Goal: Task Accomplishment & Management: Manage account settings

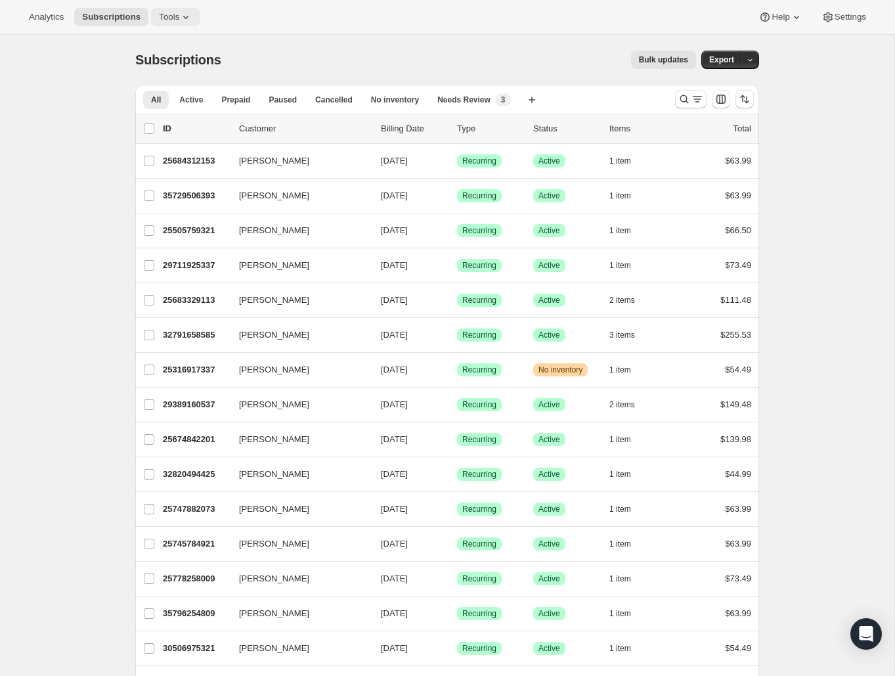
click at [164, 24] on button "Tools" at bounding box center [175, 17] width 49 height 18
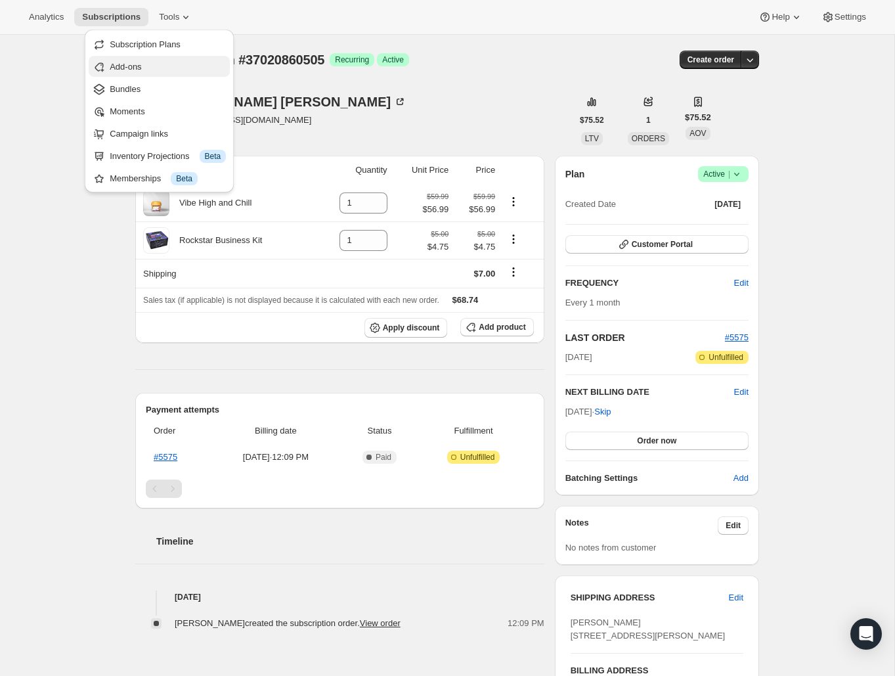
click at [187, 68] on span "Add-ons" at bounding box center [168, 66] width 116 height 13
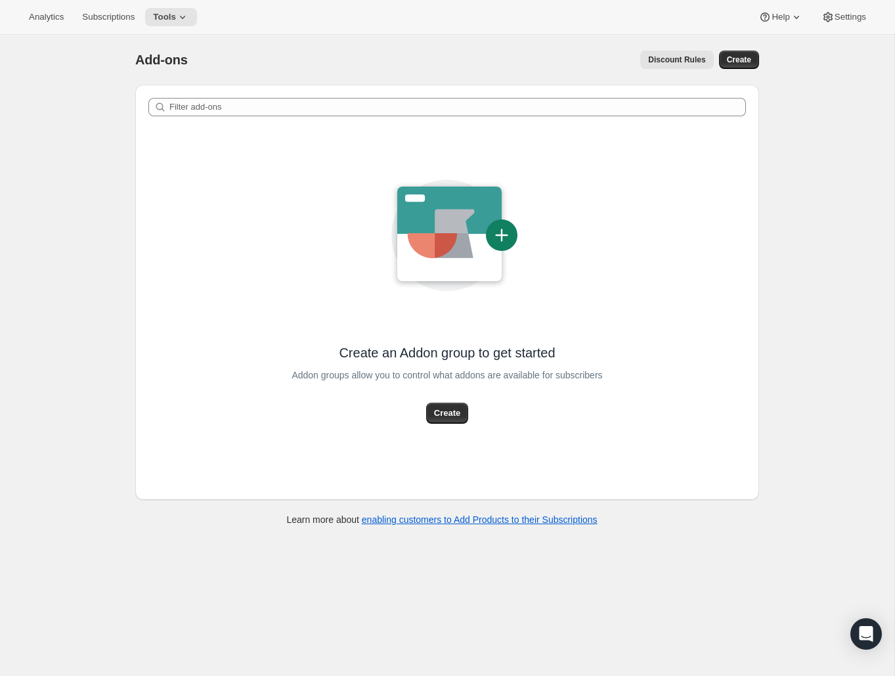
click at [674, 58] on span "Discount Rules" at bounding box center [676, 60] width 57 height 11
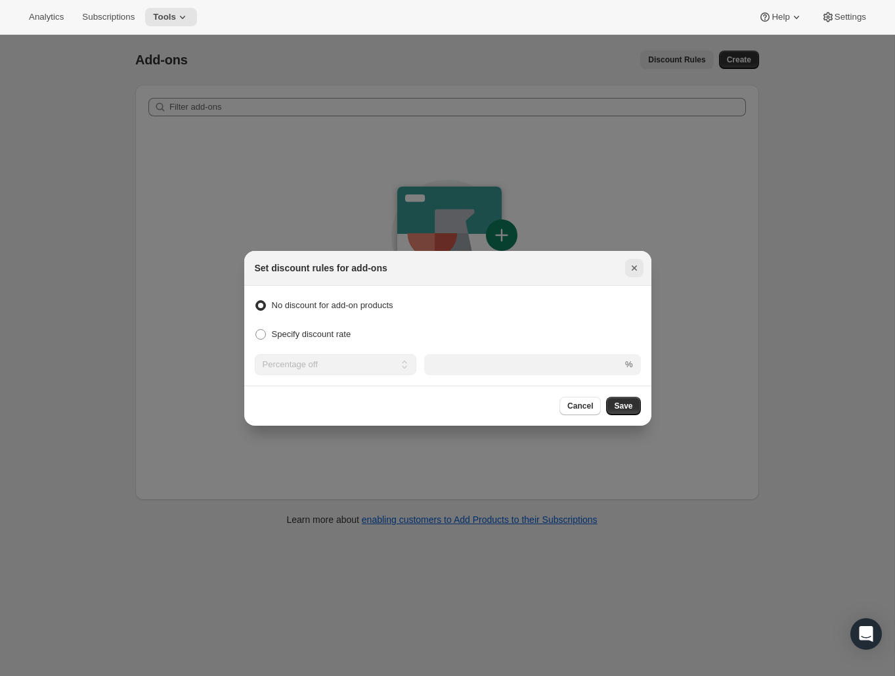
click at [636, 266] on icon "Close" at bounding box center [633, 267] width 5 height 5
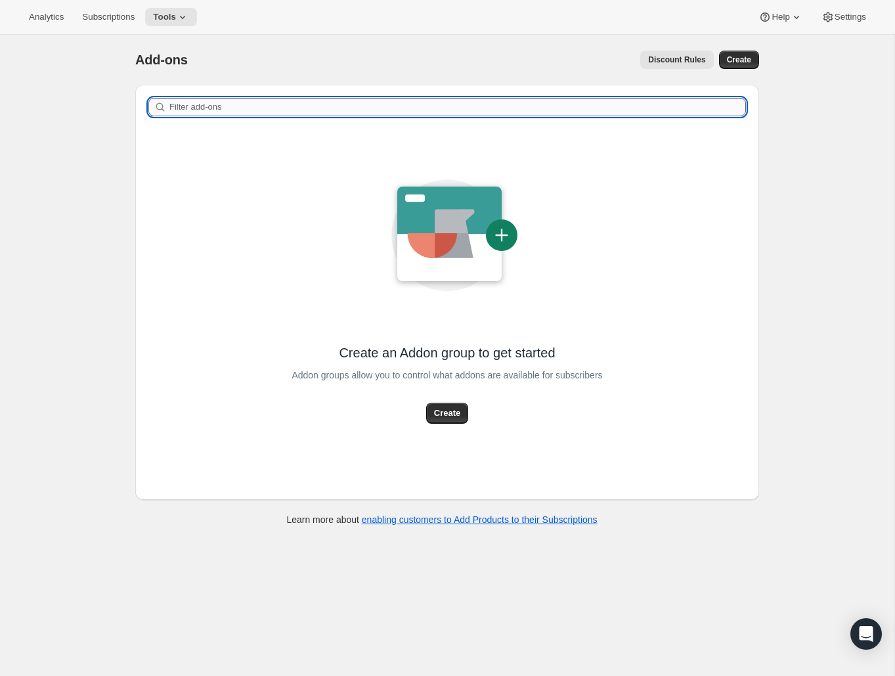
click at [234, 115] on input "Filter add-ons" at bounding box center [457, 107] width 577 height 18
click at [89, 18] on span "Subscriptions" at bounding box center [108, 17] width 53 height 11
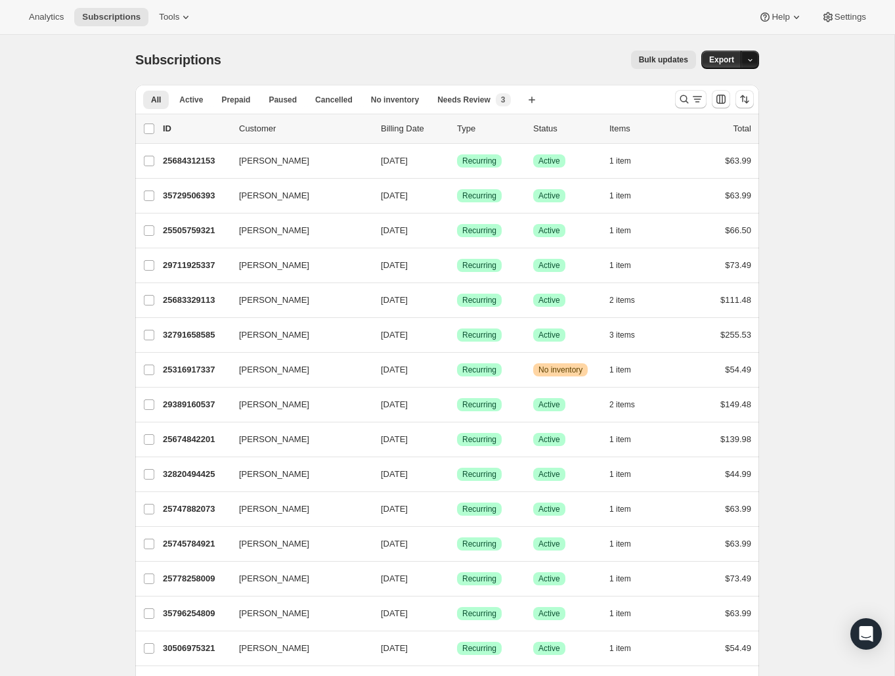
click at [751, 63] on icon "button" at bounding box center [750, 60] width 9 height 9
drag, startPoint x: 813, startPoint y: 72, endPoint x: 824, endPoint y: 36, distance: 37.8
click at [846, 22] on span "Settings" at bounding box center [851, 17] width 32 height 11
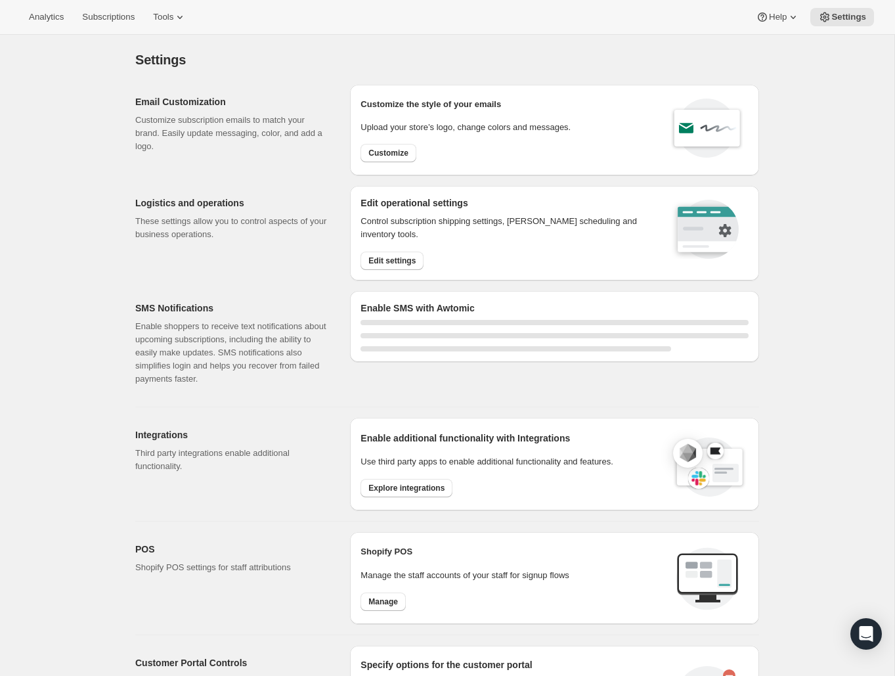
select select "22:00"
select select "09:00"
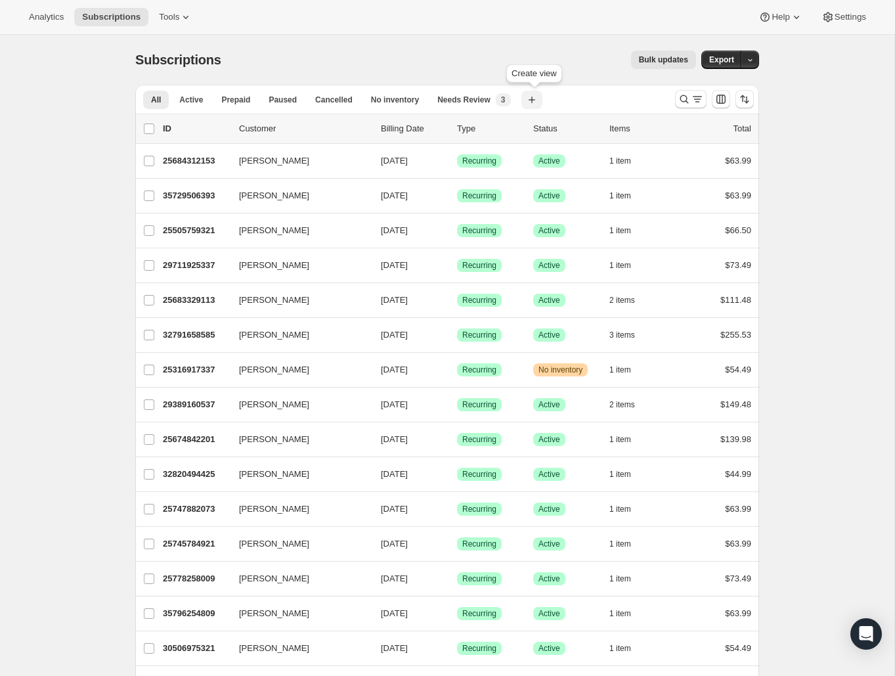
click at [529, 102] on icon "button" at bounding box center [531, 99] width 13 height 13
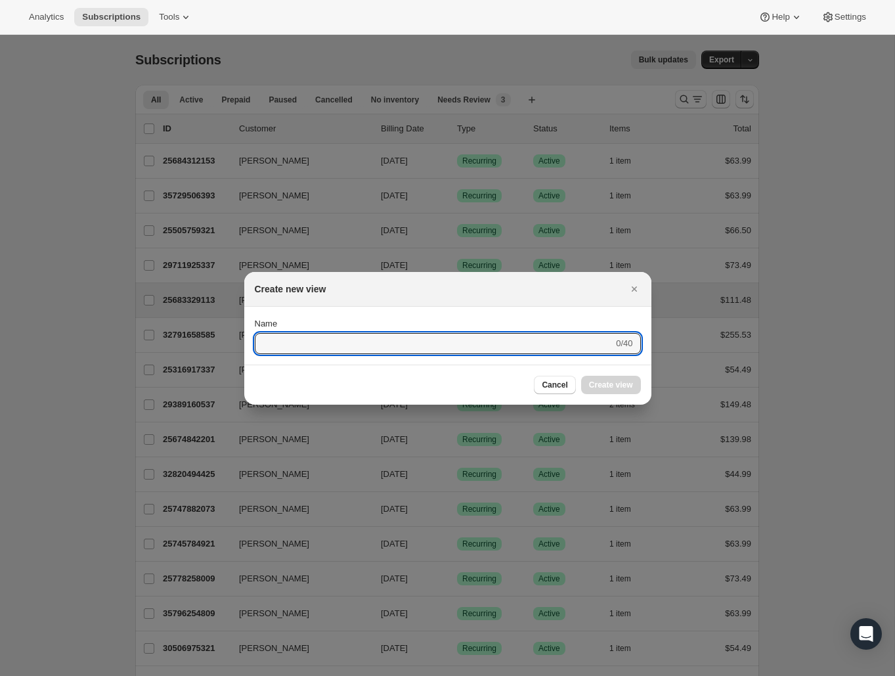
click at [632, 294] on icon "Close" at bounding box center [634, 288] width 13 height 13
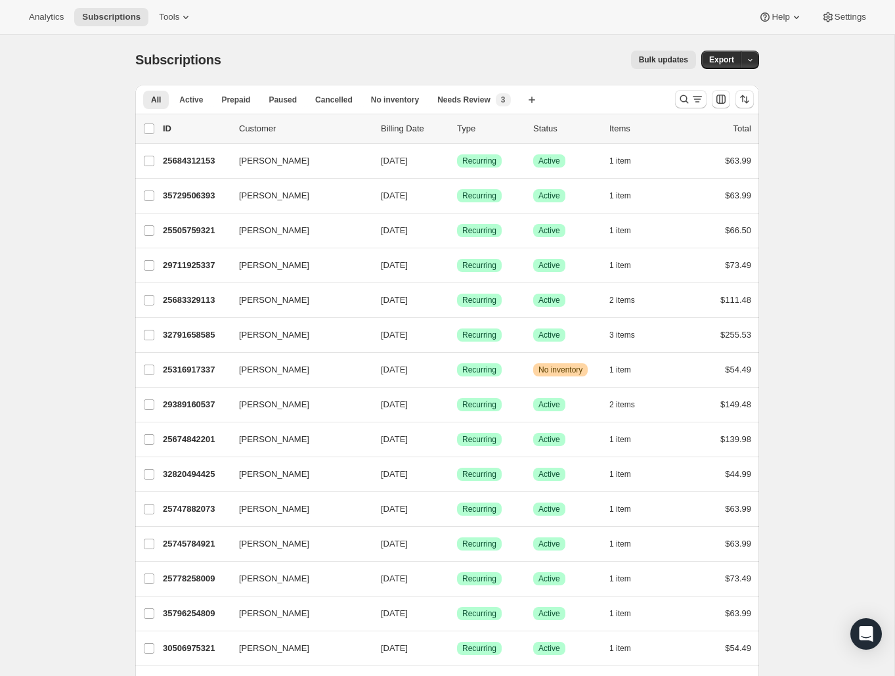
click at [179, 12] on icon at bounding box center [185, 17] width 13 height 13
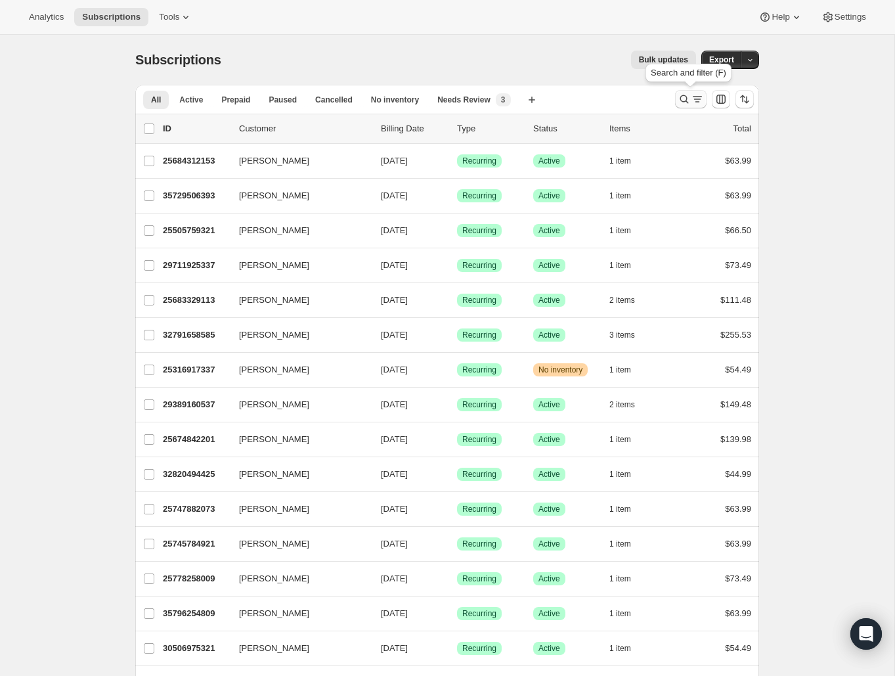
click at [687, 96] on icon "Search and filter results" at bounding box center [684, 99] width 13 height 13
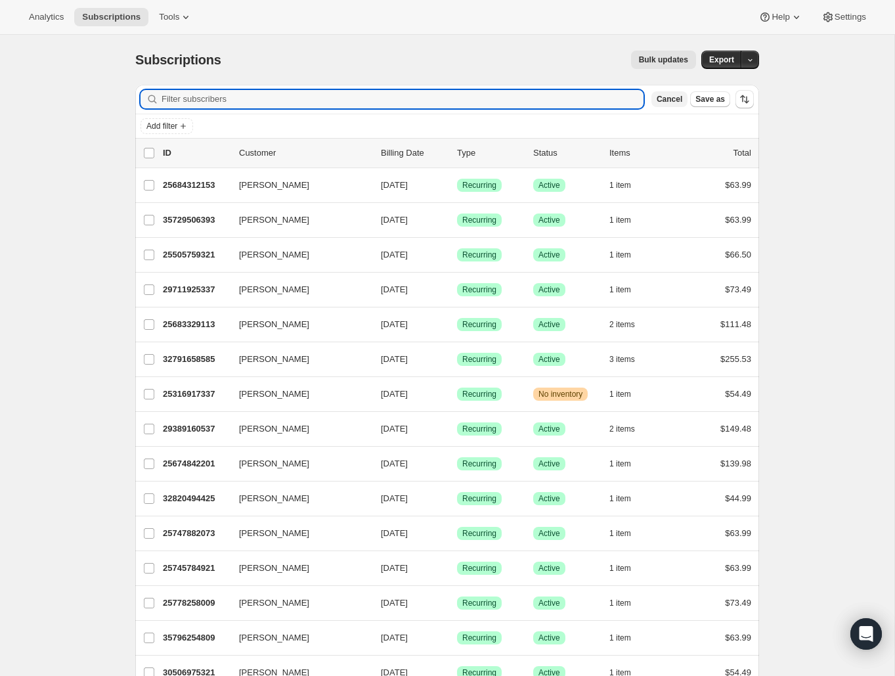
paste input "[PERSON_NAME]"
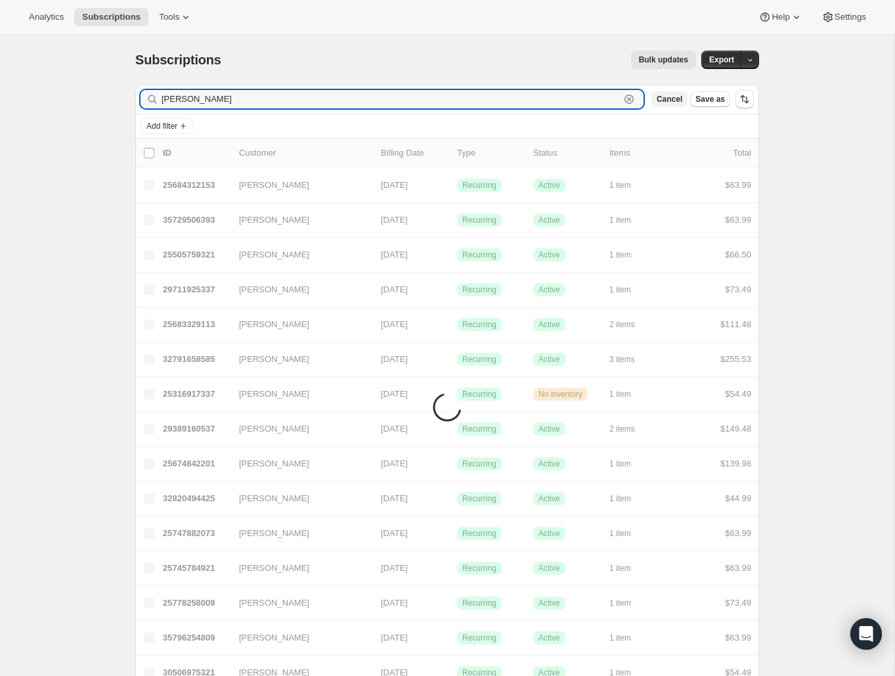
type input "[PERSON_NAME]"
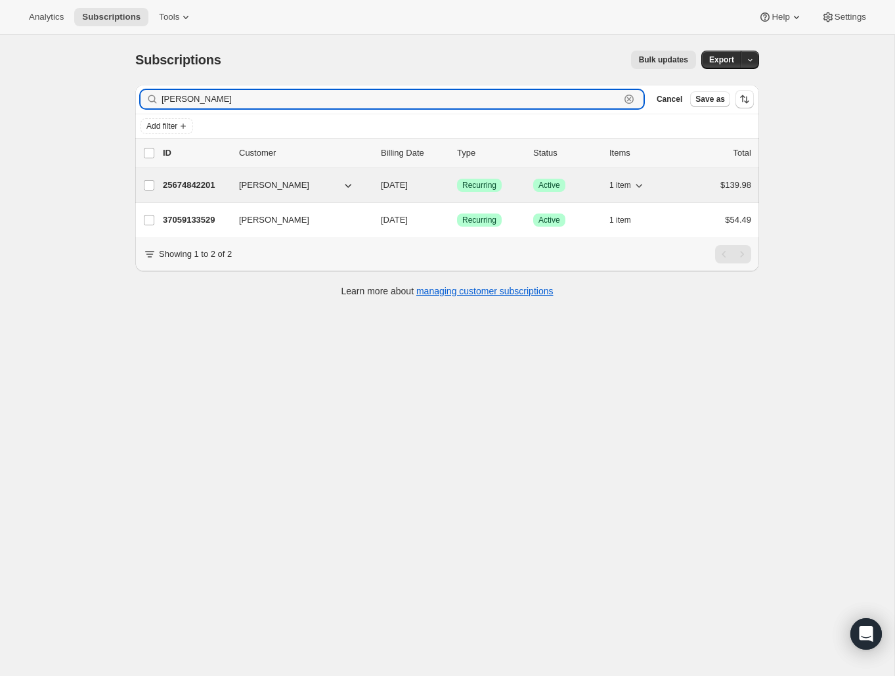
scroll to position [1, 0]
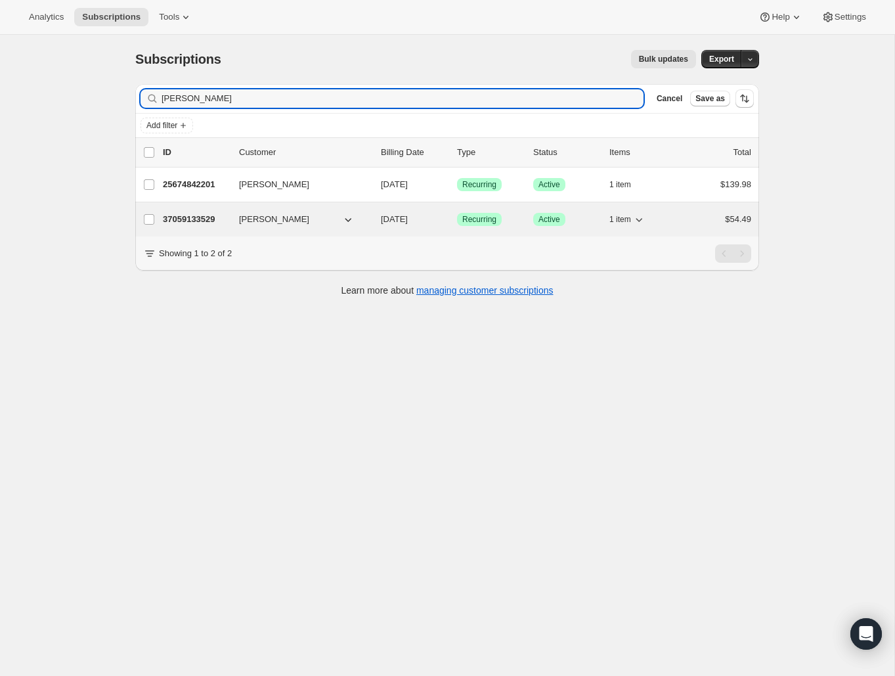
click at [217, 216] on p "37059133529" at bounding box center [196, 219] width 66 height 13
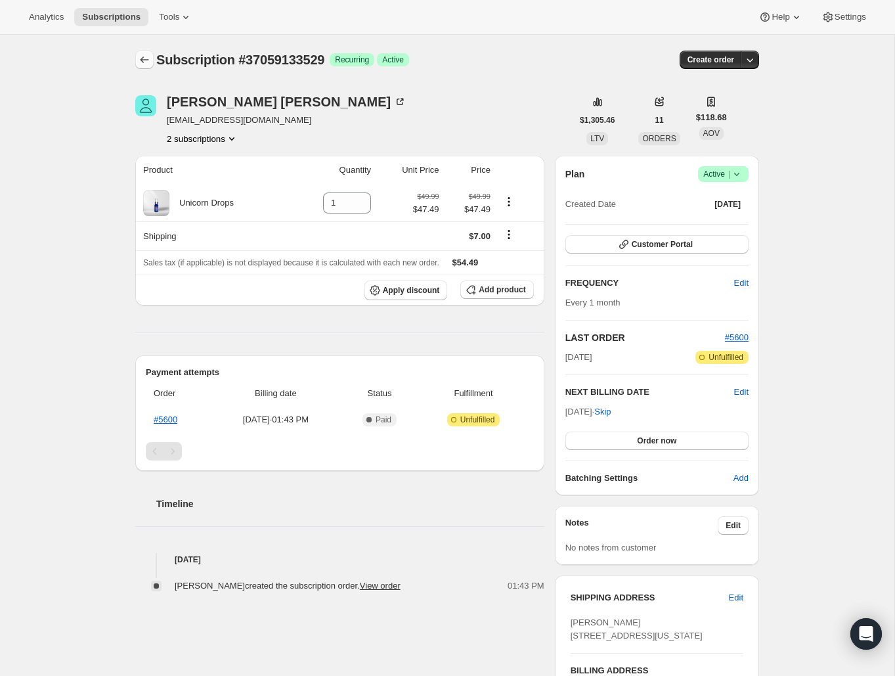
click at [138, 59] on icon "Subscriptions" at bounding box center [144, 59] width 13 height 13
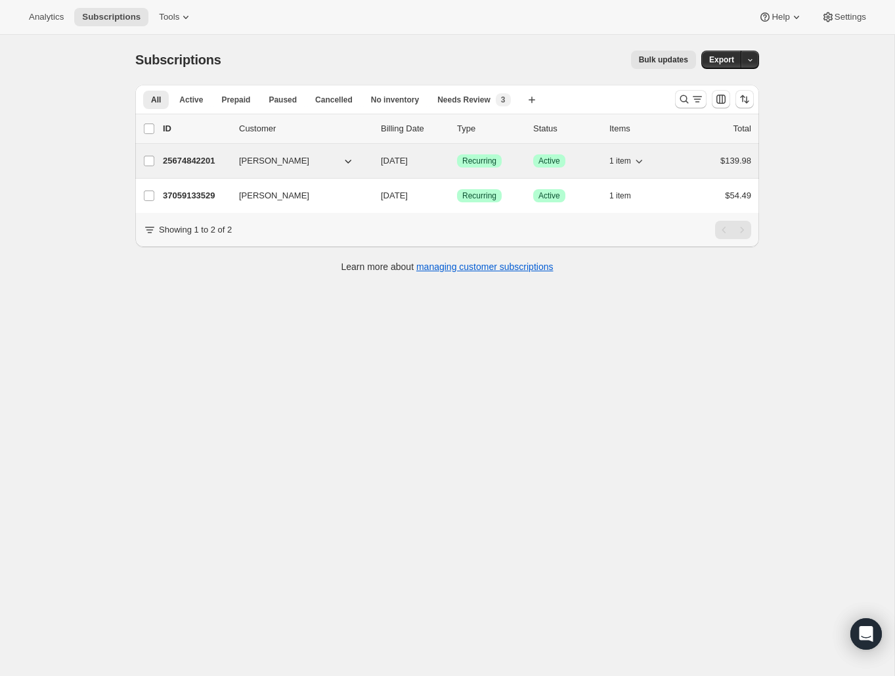
click at [206, 162] on p "25674842201" at bounding box center [196, 160] width 66 height 13
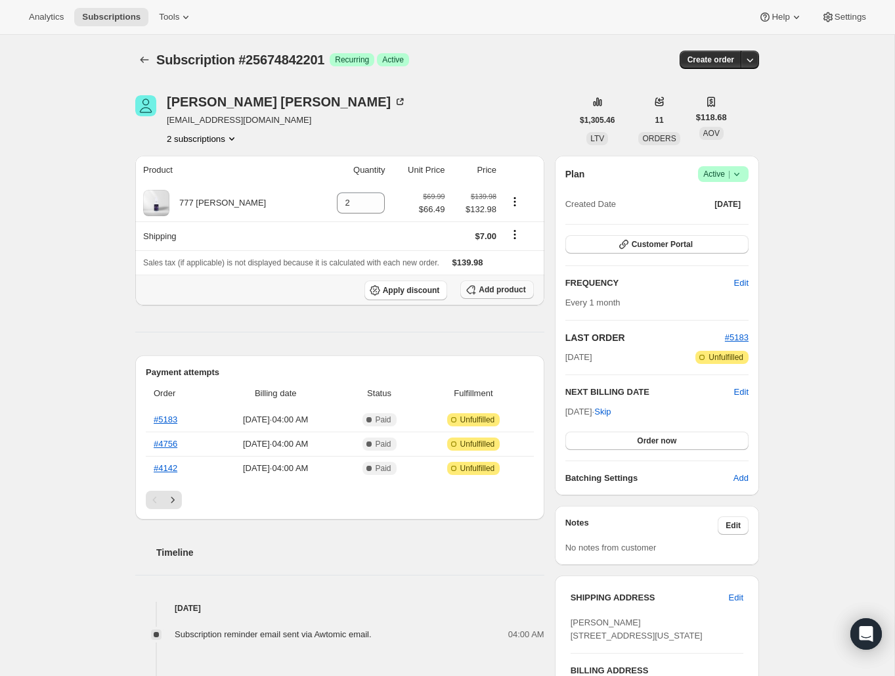
click at [496, 296] on button "Add product" at bounding box center [496, 289] width 73 height 18
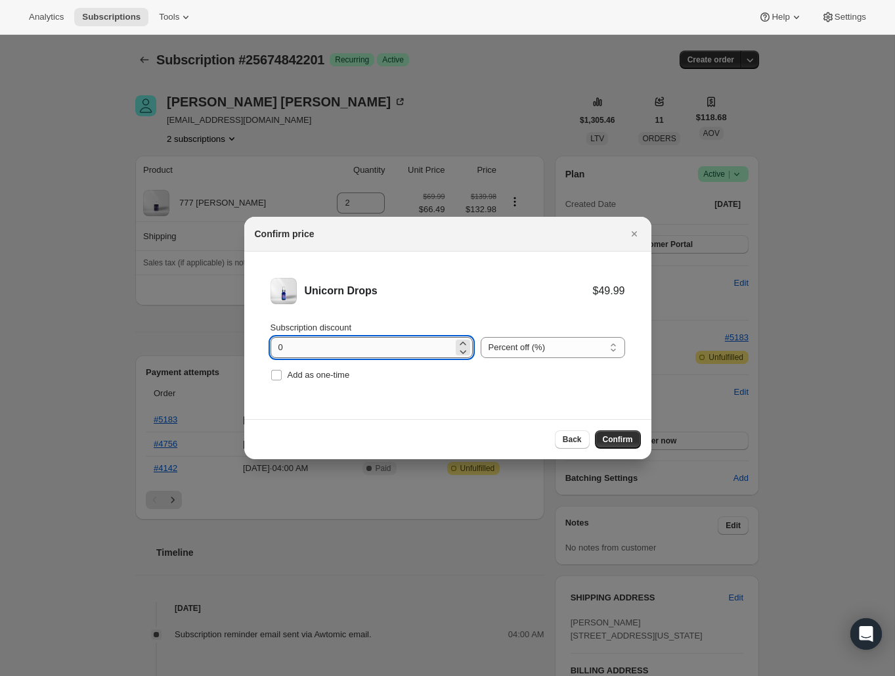
click at [405, 349] on input "0" at bounding box center [362, 347] width 183 height 21
click at [363, 351] on input "0" at bounding box center [362, 347] width 183 height 21
type input "4"
click at [368, 343] on input "Subscription discount" at bounding box center [362, 347] width 183 height 21
type input "2.5"
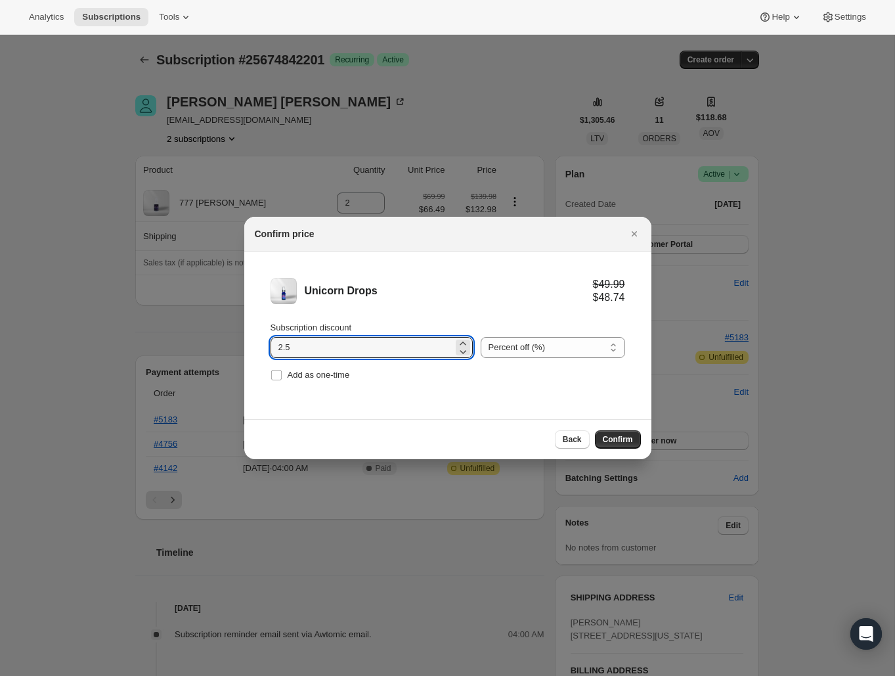
click at [630, 436] on span "Confirm" at bounding box center [618, 439] width 30 height 11
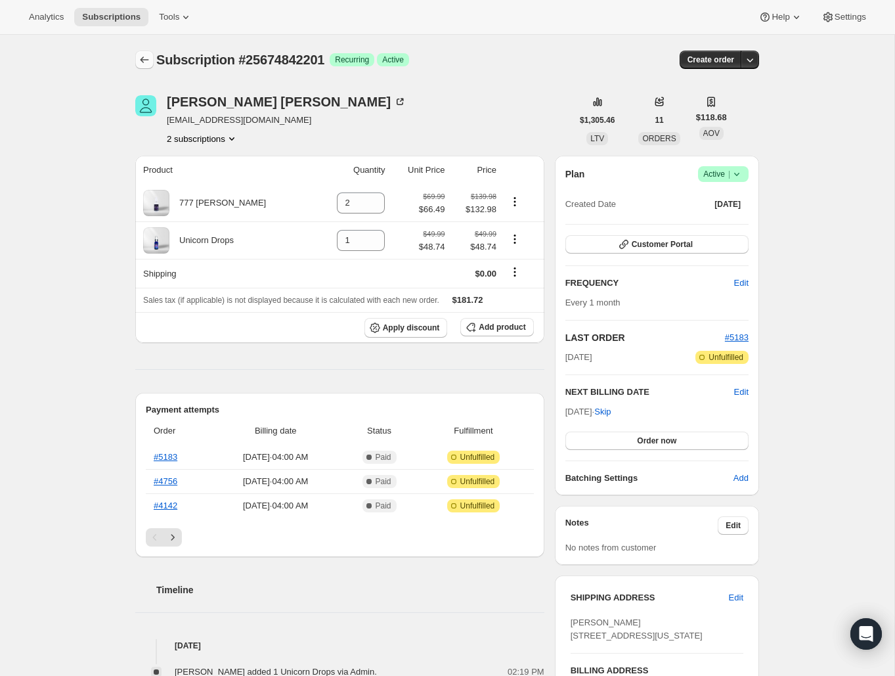
click at [140, 60] on icon "Subscriptions" at bounding box center [144, 59] width 13 height 13
